Goal: Information Seeking & Learning: Learn about a topic

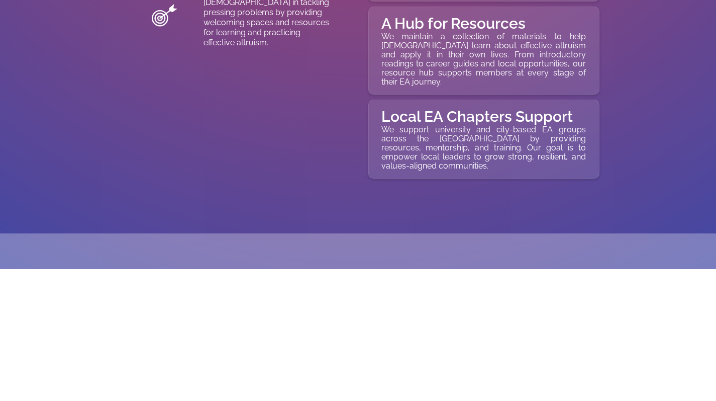
scroll to position [4453, 0]
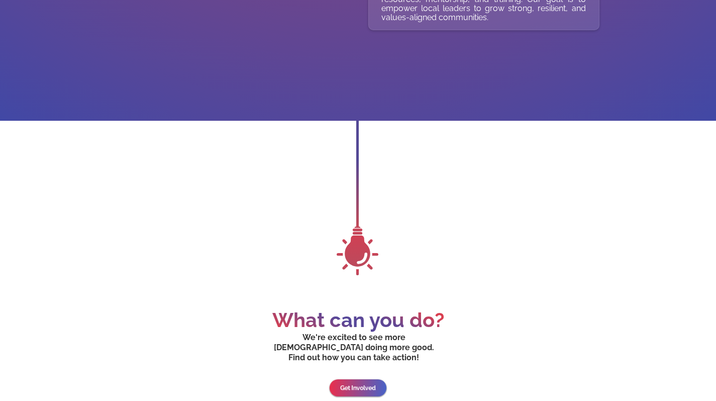
click at [349, 367] on div "What can you do? We're excited to see more Filipinos doing more good. Find out …" at bounding box center [358, 259] width 184 height 277
click at [373, 381] on link "Get Involved" at bounding box center [358, 388] width 55 height 17
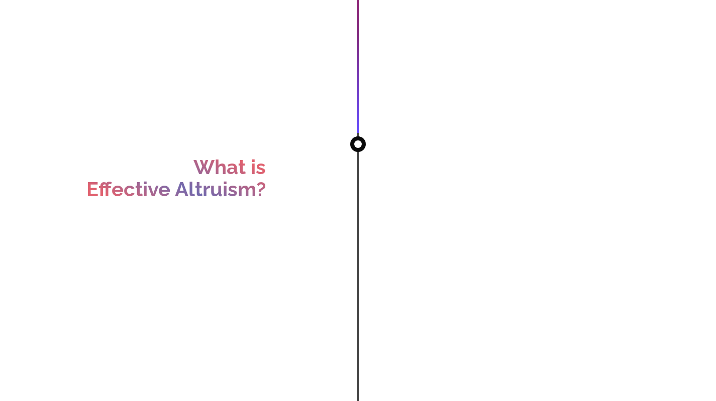
scroll to position [0, 0]
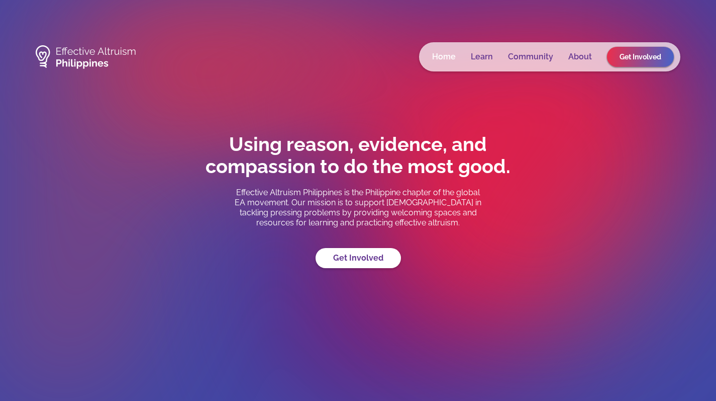
click at [440, 58] on link "Home" at bounding box center [444, 57] width 24 height 10
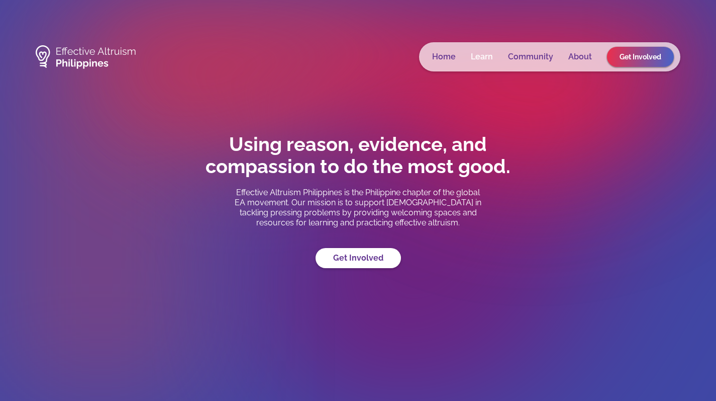
click at [484, 55] on link "Learn" at bounding box center [482, 57] width 22 height 10
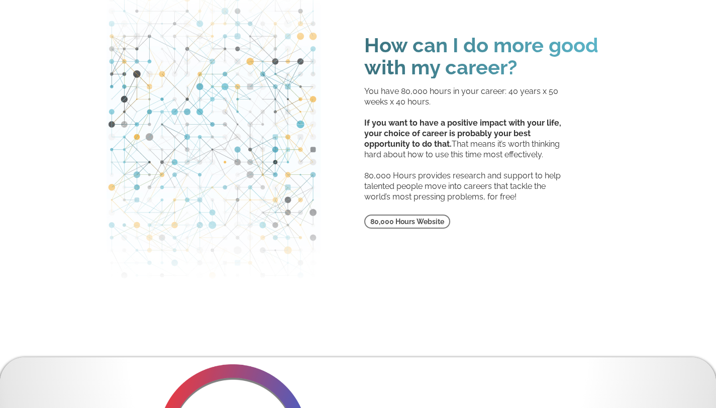
scroll to position [1976, 0]
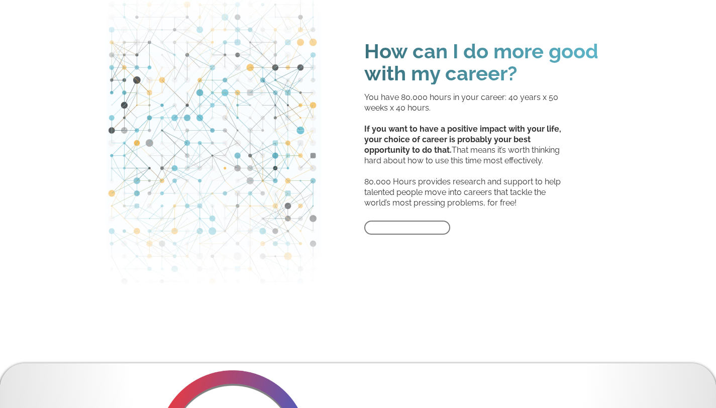
click at [438, 230] on link "80,000 Hours Website" at bounding box center [407, 228] width 86 height 14
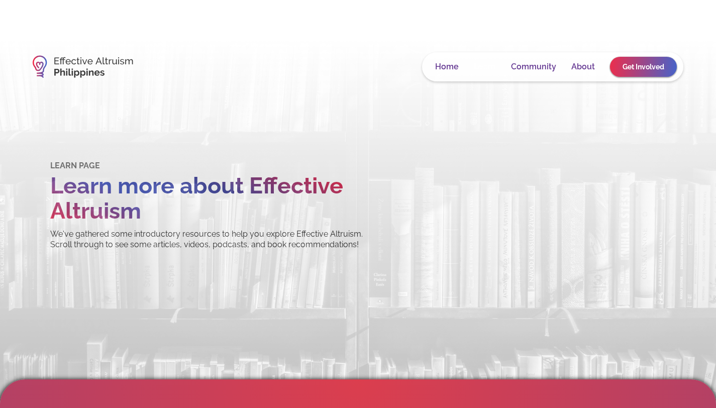
click at [484, 66] on link "Learn" at bounding box center [485, 67] width 22 height 10
click at [512, 69] on link "Community" at bounding box center [533, 67] width 45 height 10
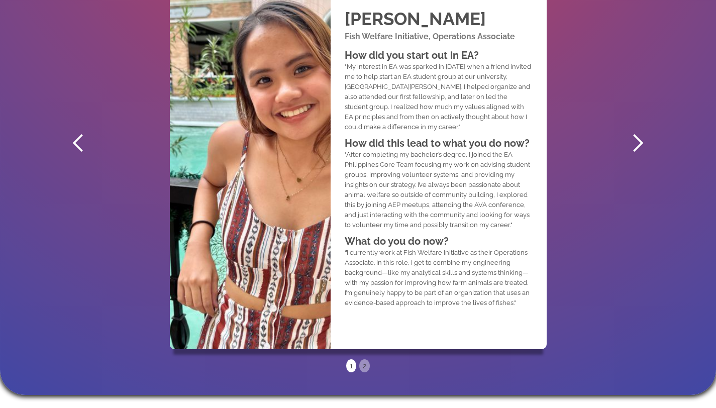
scroll to position [651, 0]
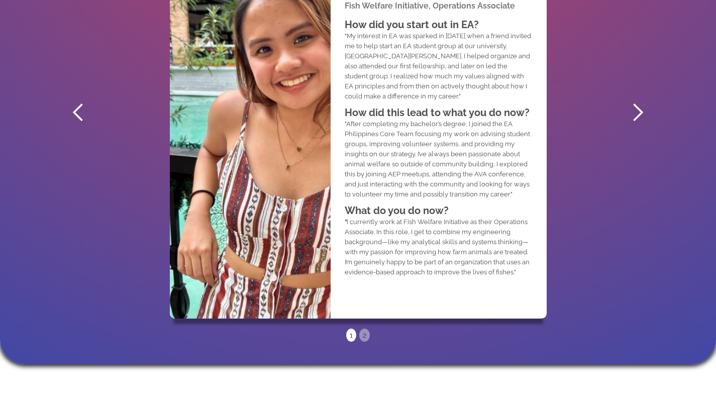
click at [629, 115] on div "next slide" at bounding box center [638, 113] width 20 height 20
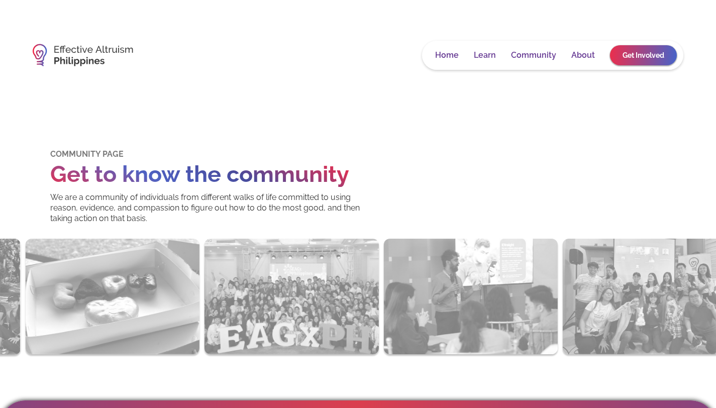
scroll to position [0, 0]
